Goal: Information Seeking & Learning: Find specific fact

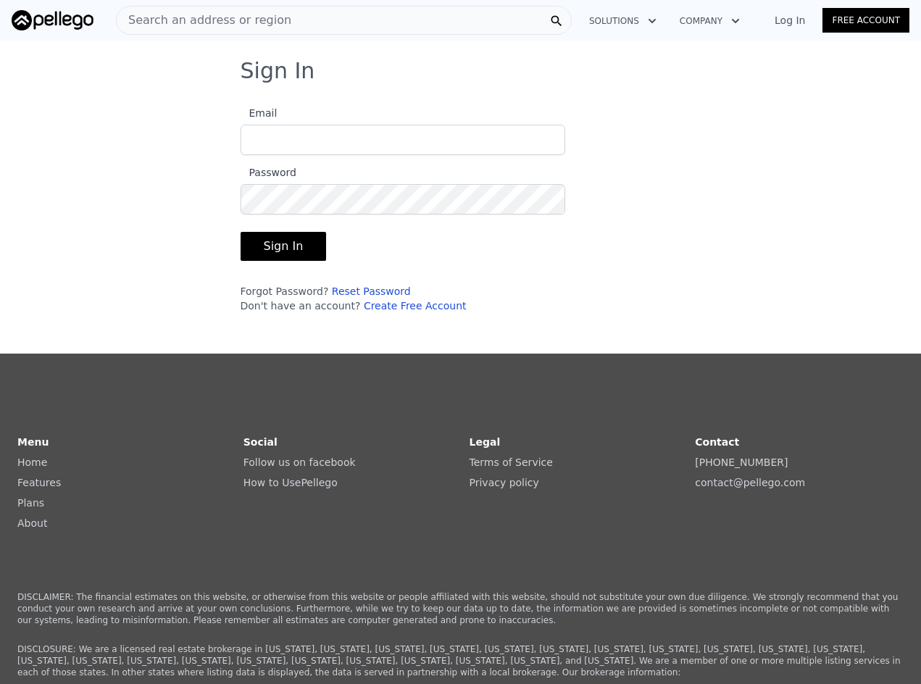
click at [369, 143] on input "Email" at bounding box center [403, 140] width 325 height 30
click at [403, 142] on input "[PERSON_NAME][EMAIL_ADDRESS]" at bounding box center [403, 140] width 325 height 30
type input "[PERSON_NAME][EMAIL_ADDRESS][DOMAIN_NAME]"
click at [241, 232] on button "Sign In" at bounding box center [284, 246] width 86 height 29
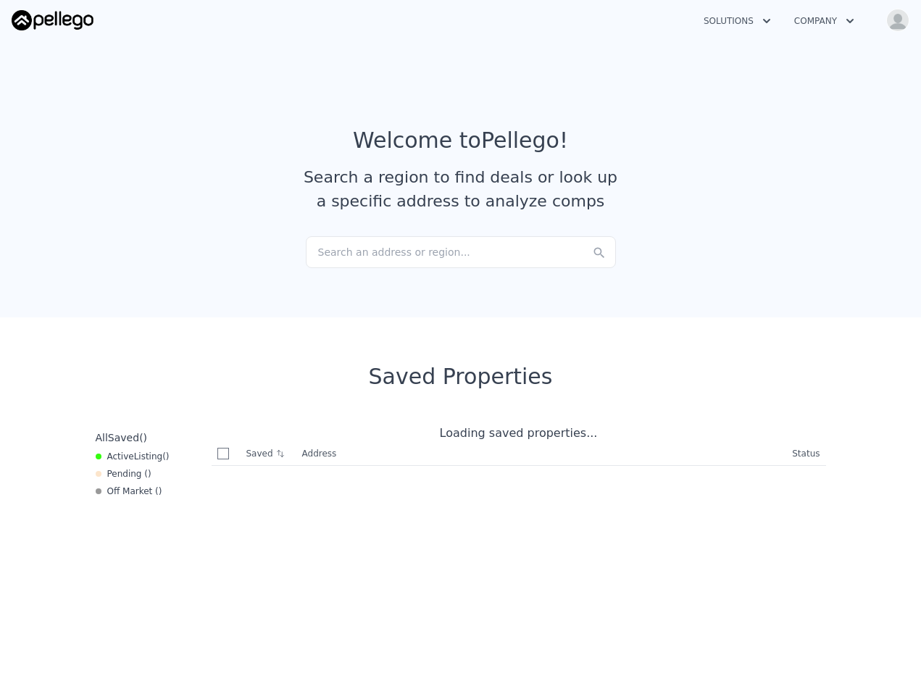
checkbox input "true"
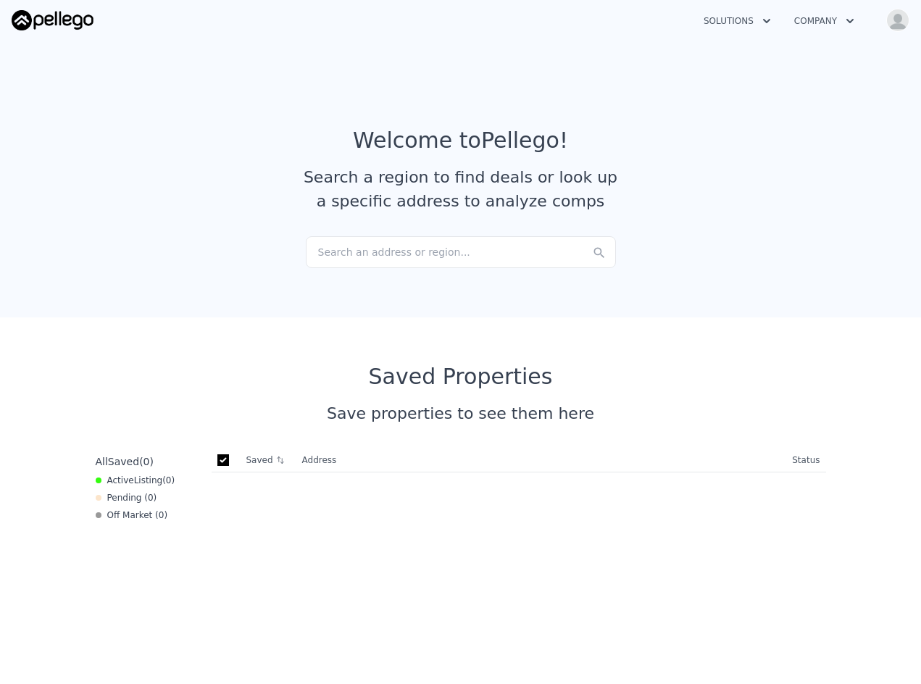
click at [757, 23] on button "Solutions" at bounding box center [737, 21] width 91 height 26
click at [408, 247] on div "Search an address or region..." at bounding box center [461, 252] width 310 height 32
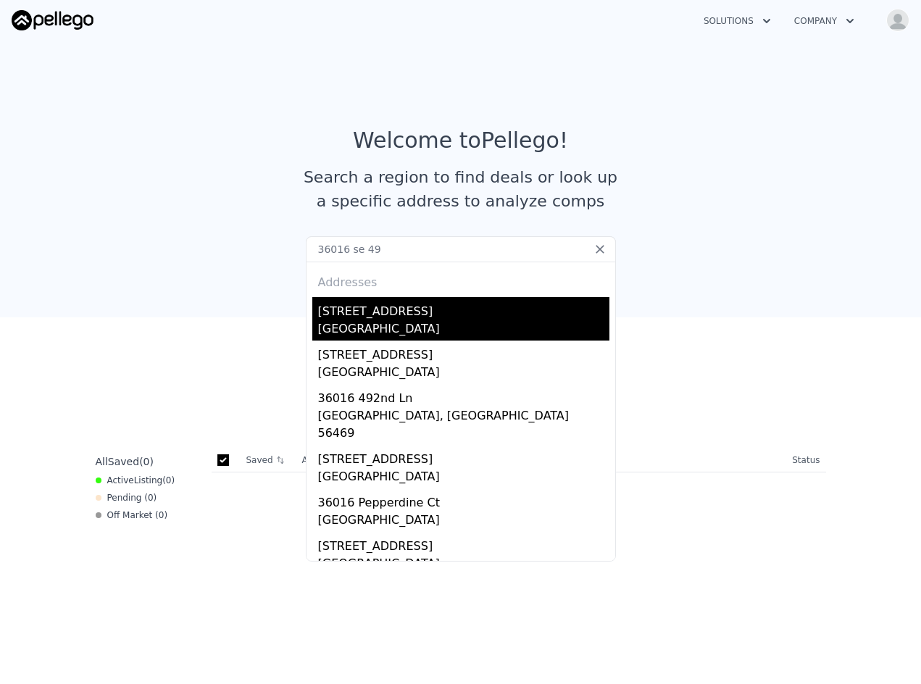
type input "36016 se 49"
click at [476, 320] on div "[STREET_ADDRESS]" at bounding box center [463, 308] width 291 height 23
